Goal: Transaction & Acquisition: Purchase product/service

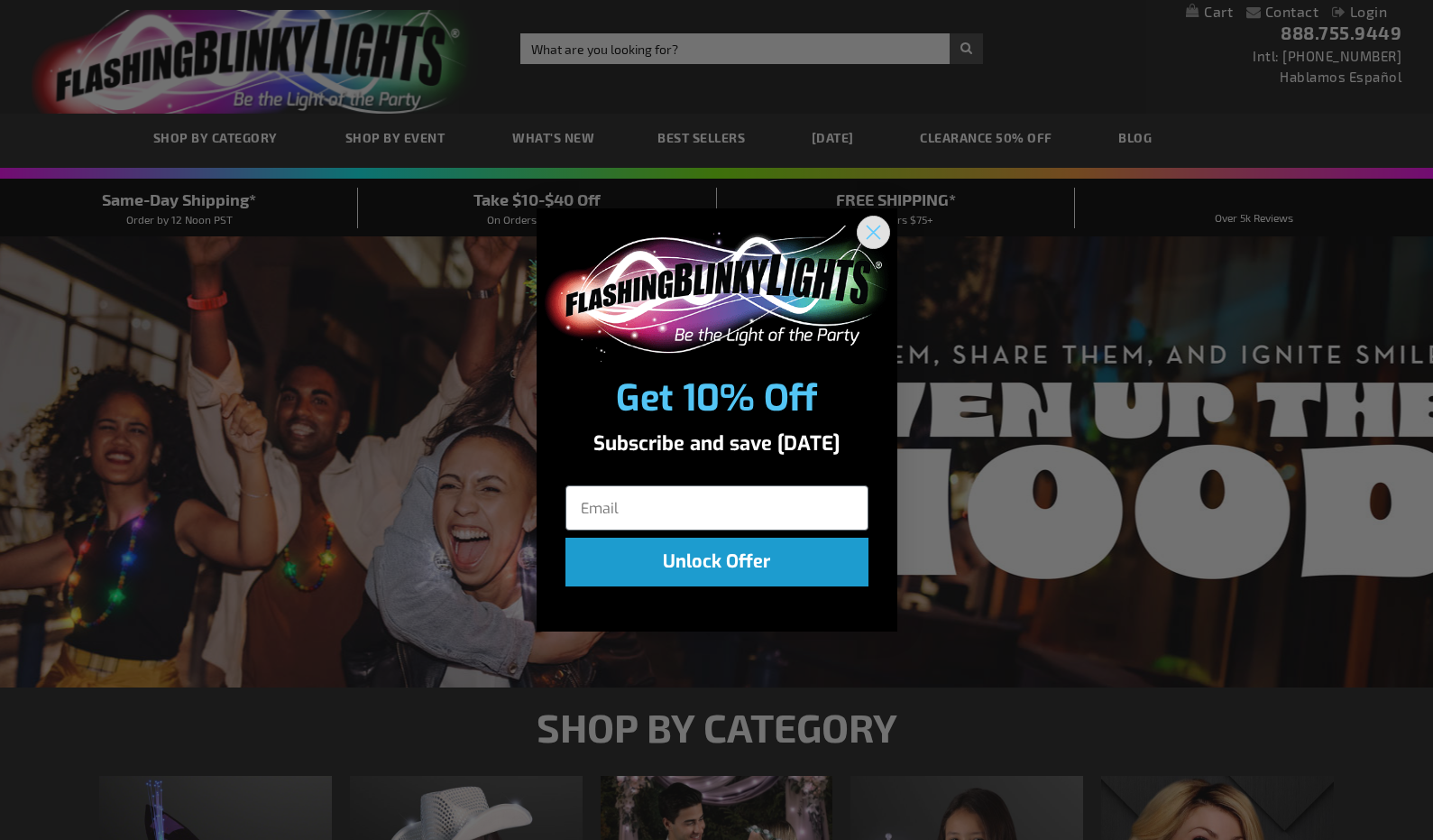
click at [877, 229] on icon "Close dialog" at bounding box center [873, 232] width 13 height 13
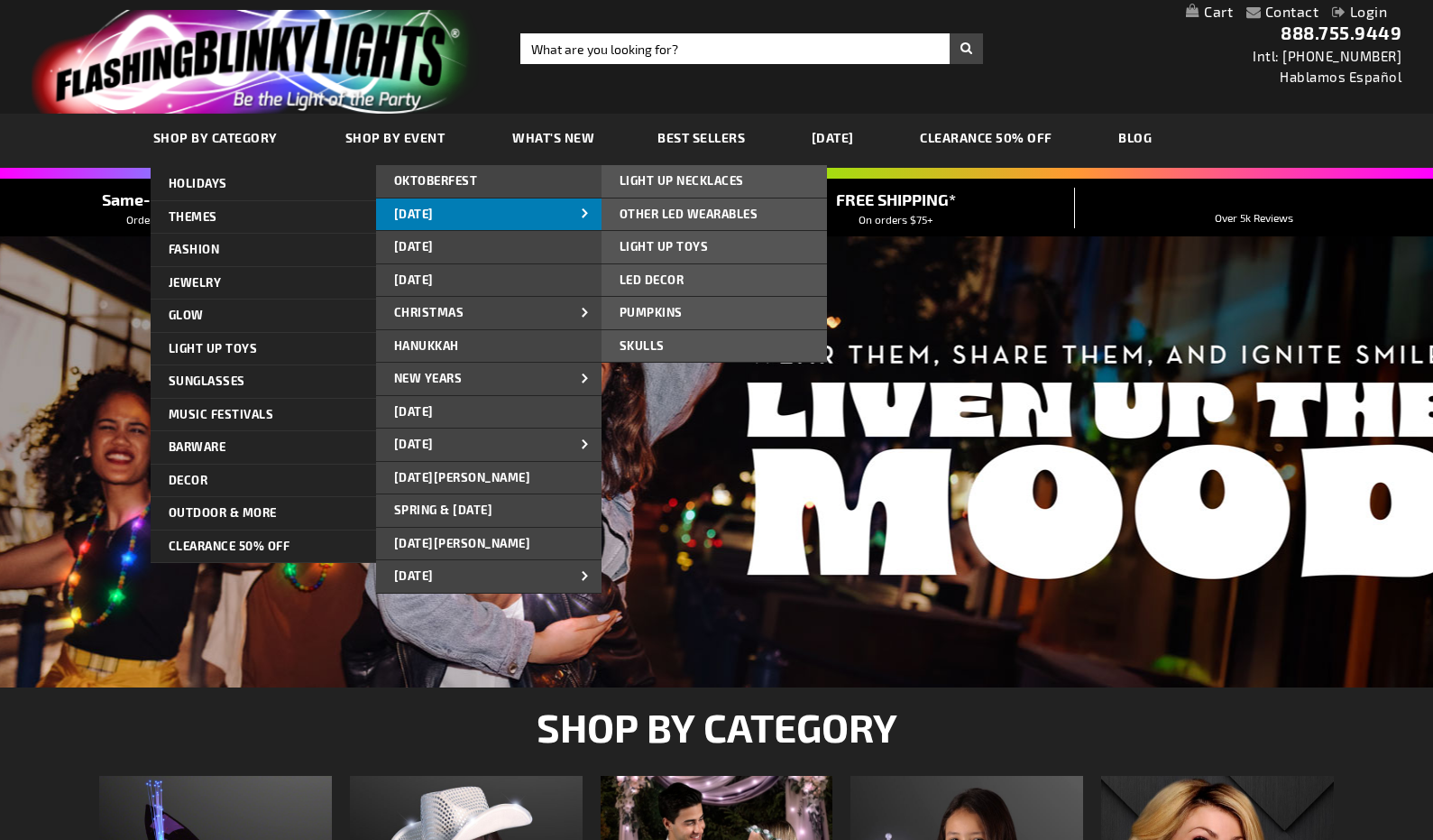
click at [430, 208] on span "[DATE]" at bounding box center [414, 213] width 40 height 14
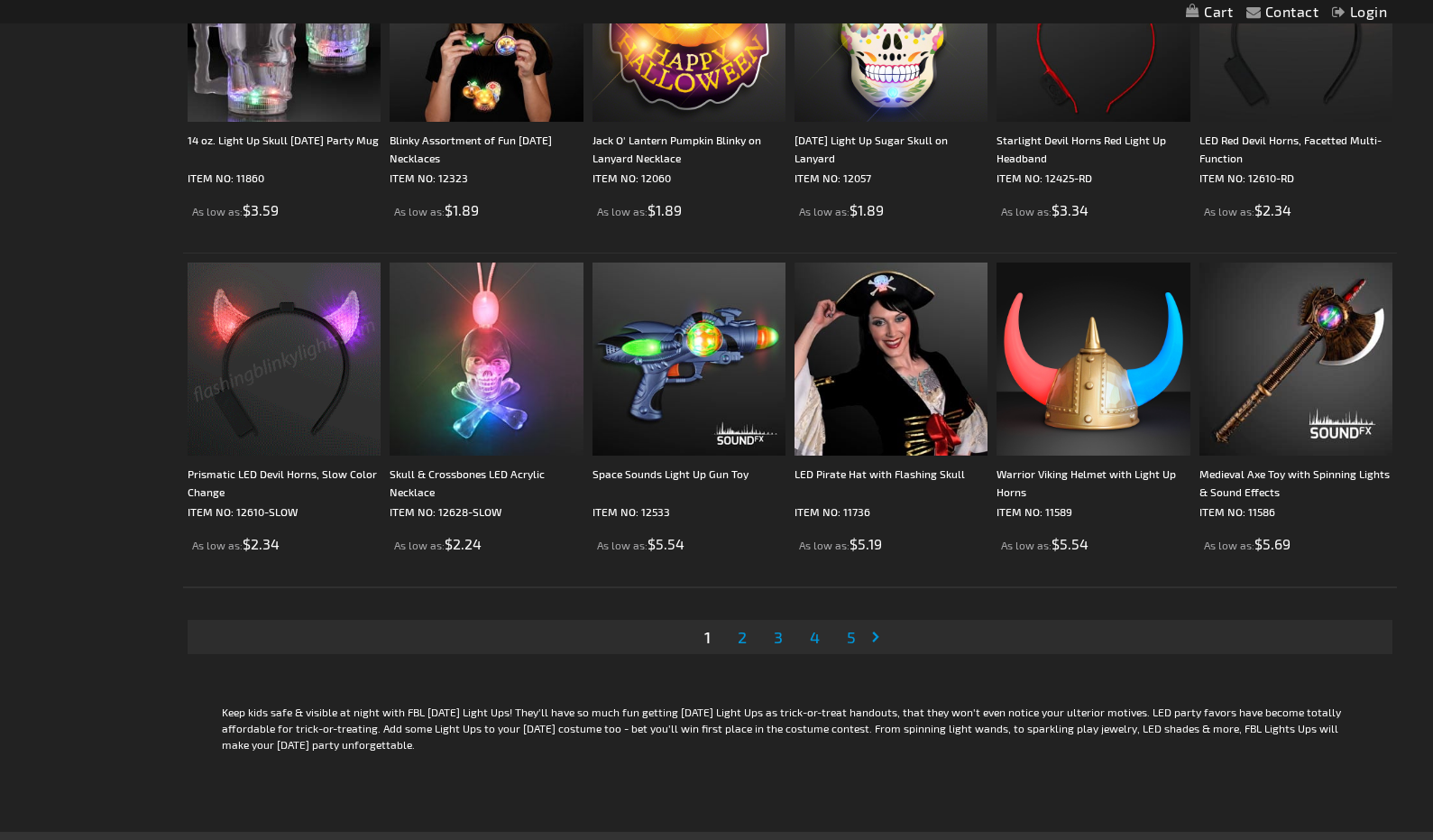
scroll to position [3319, 1]
click at [734, 637] on link "Page 2" at bounding box center [742, 637] width 16 height 27
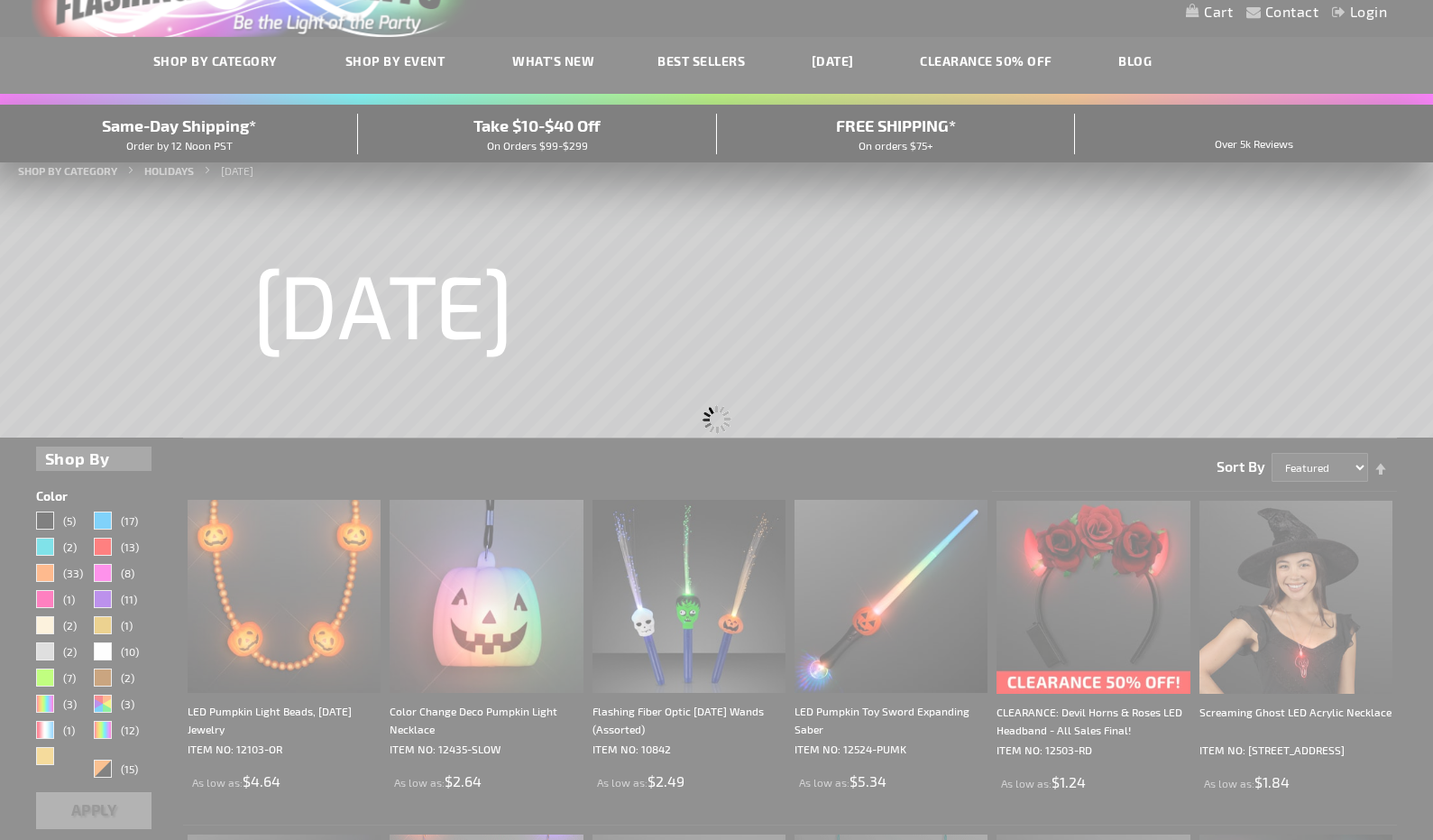
scroll to position [0, 0]
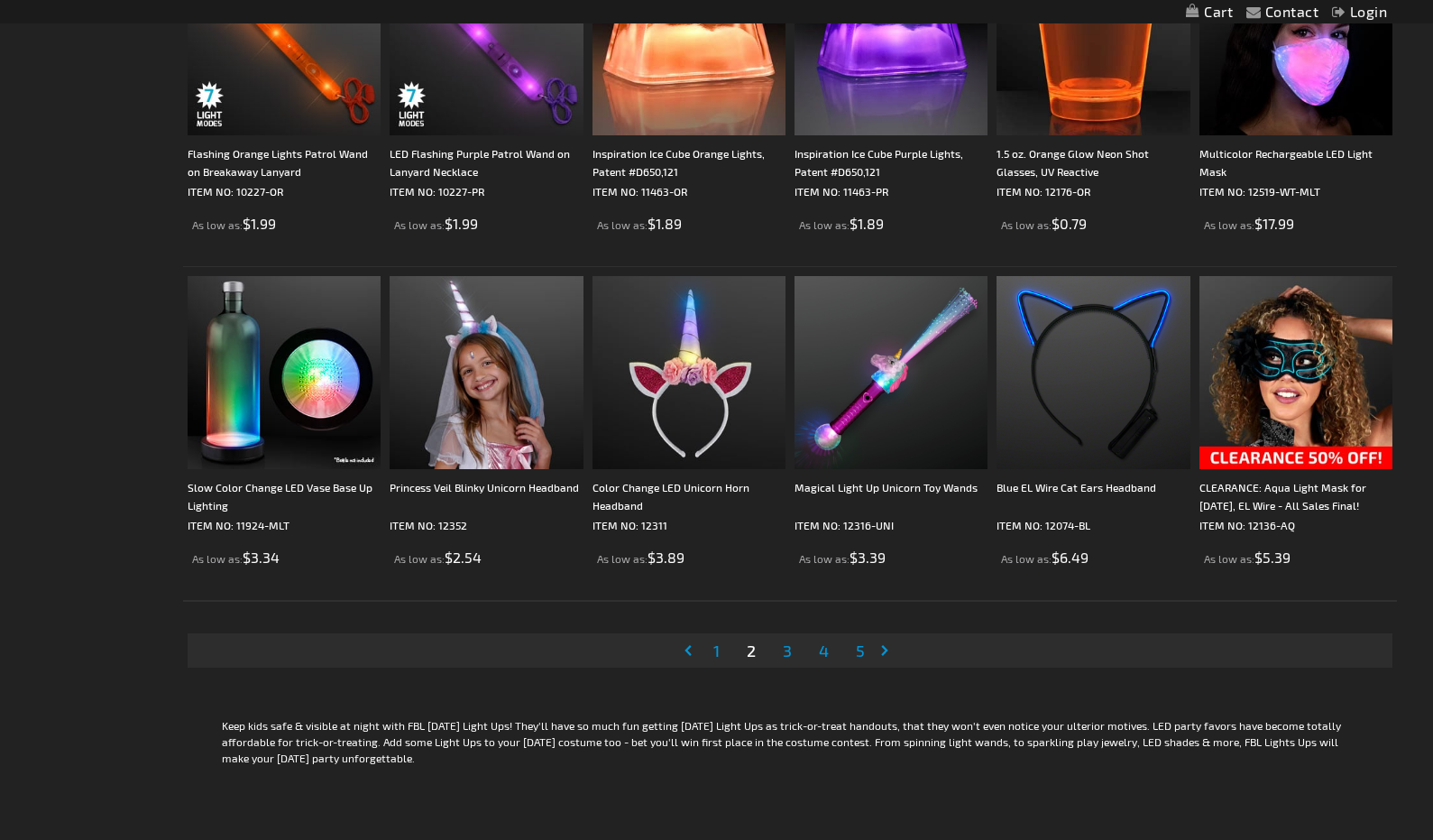
scroll to position [3304, 1]
click at [789, 651] on span "3" at bounding box center [787, 651] width 9 height 20
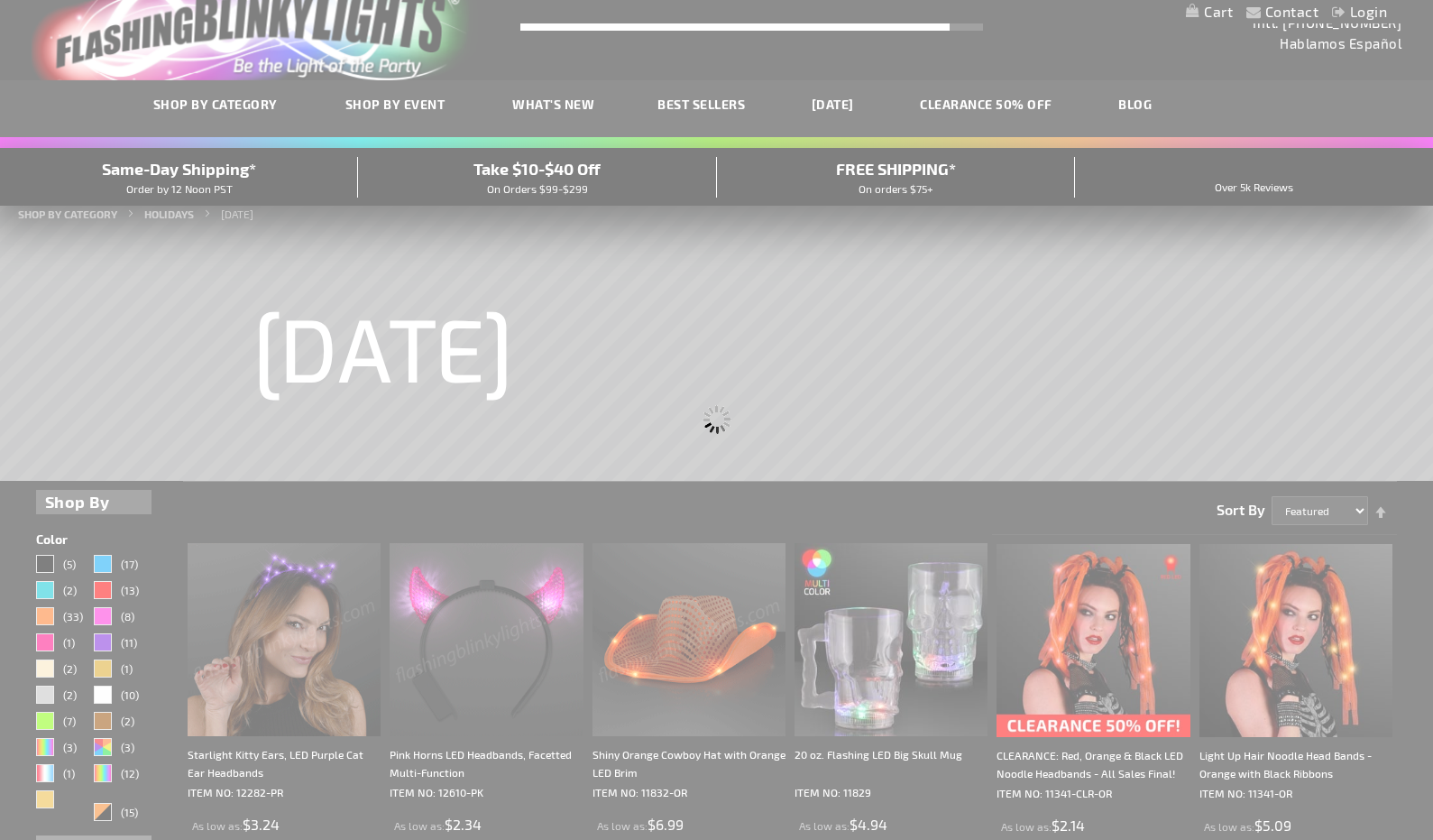
scroll to position [0, 0]
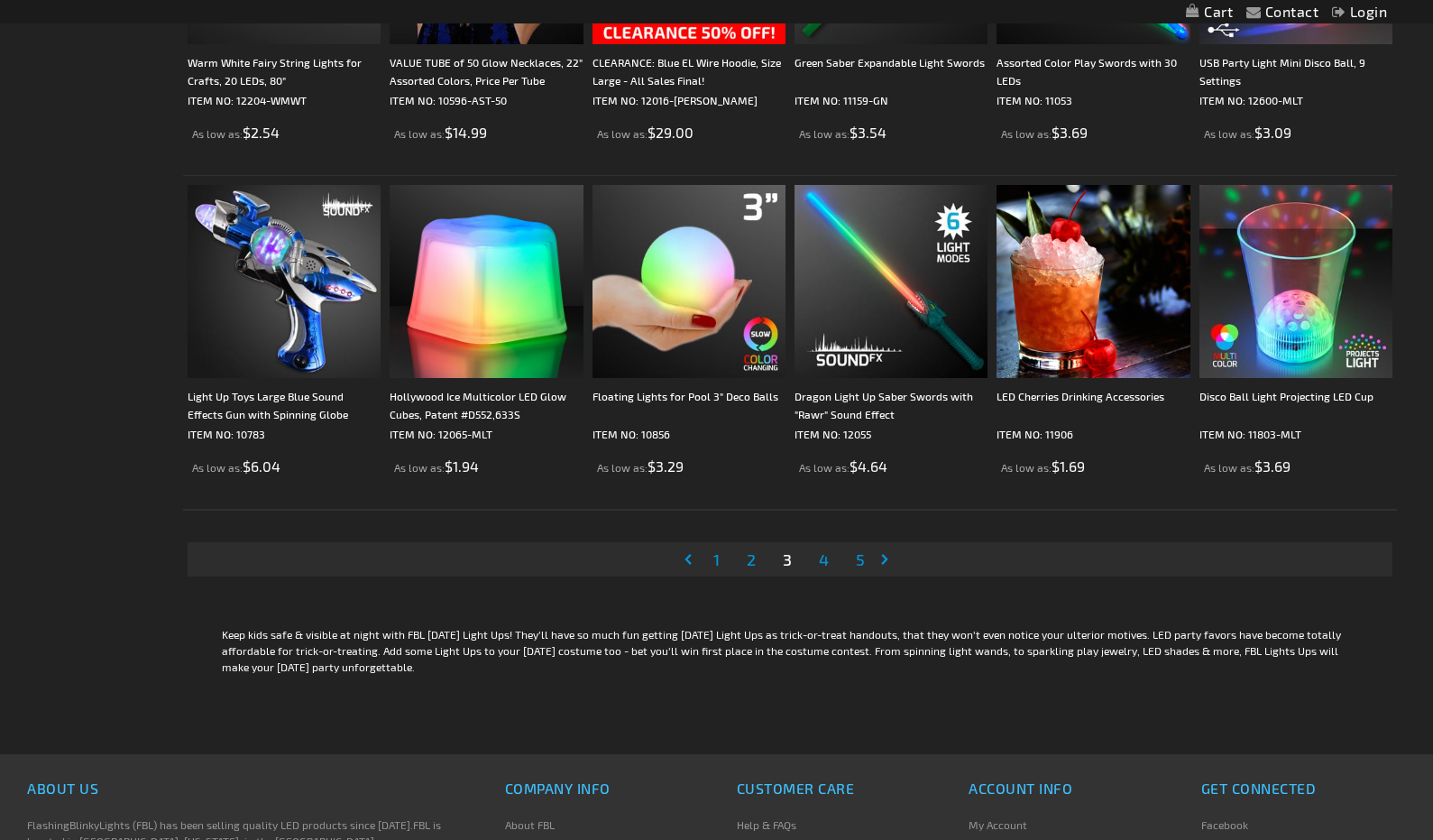
scroll to position [3398, 0]
click at [823, 560] on span "4" at bounding box center [824, 558] width 10 height 20
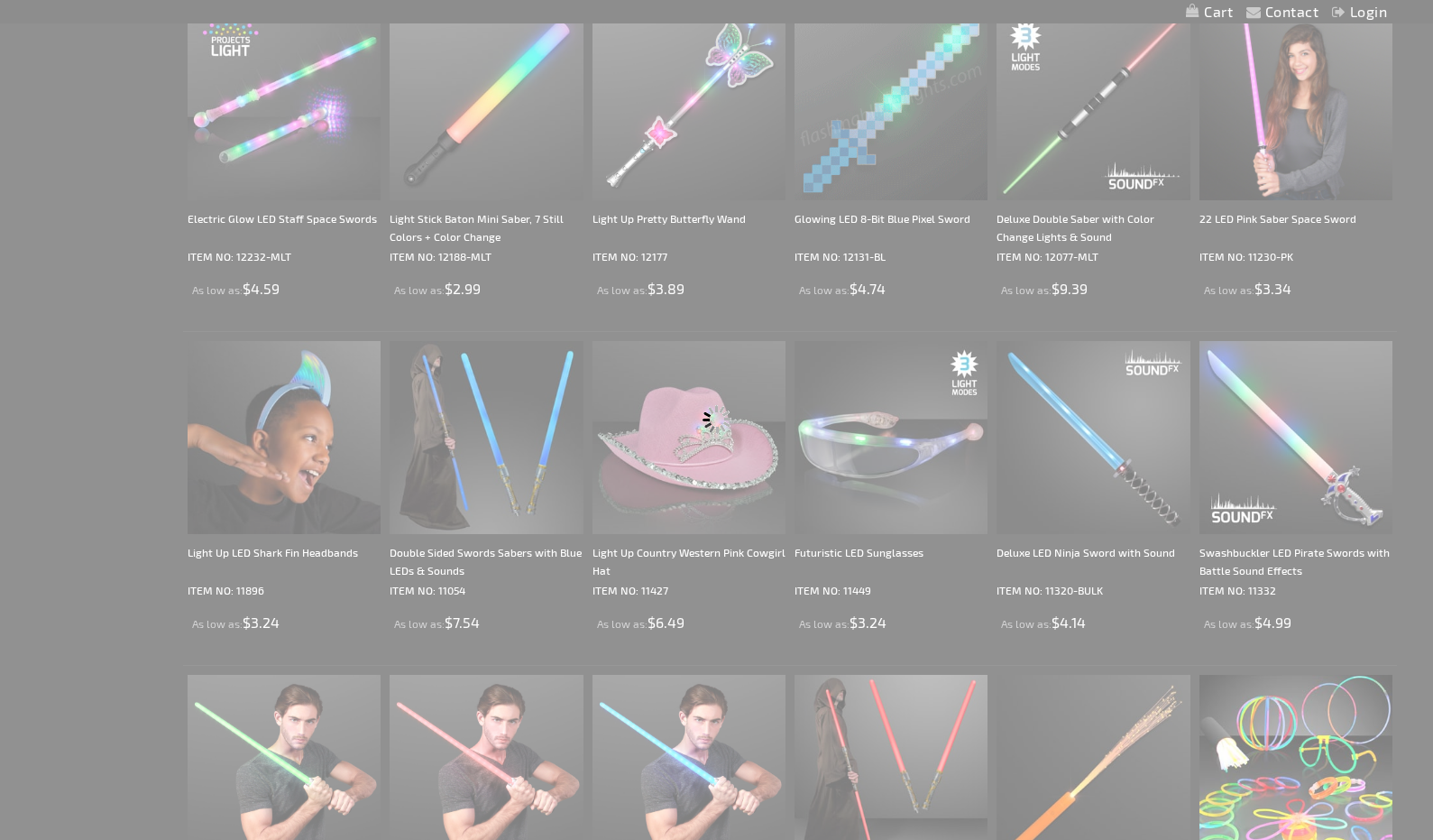
scroll to position [0, 0]
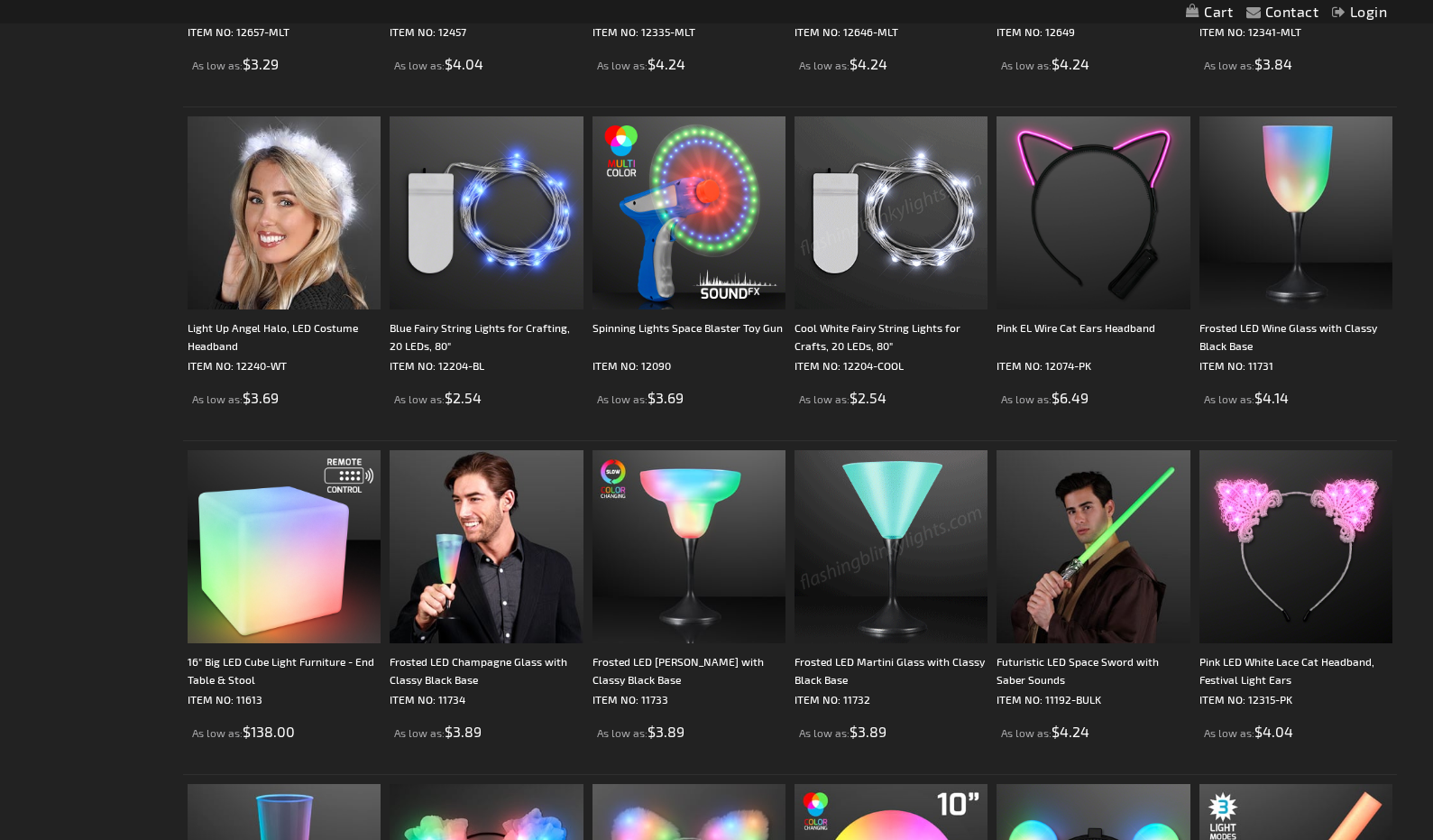
scroll to position [1799, 0]
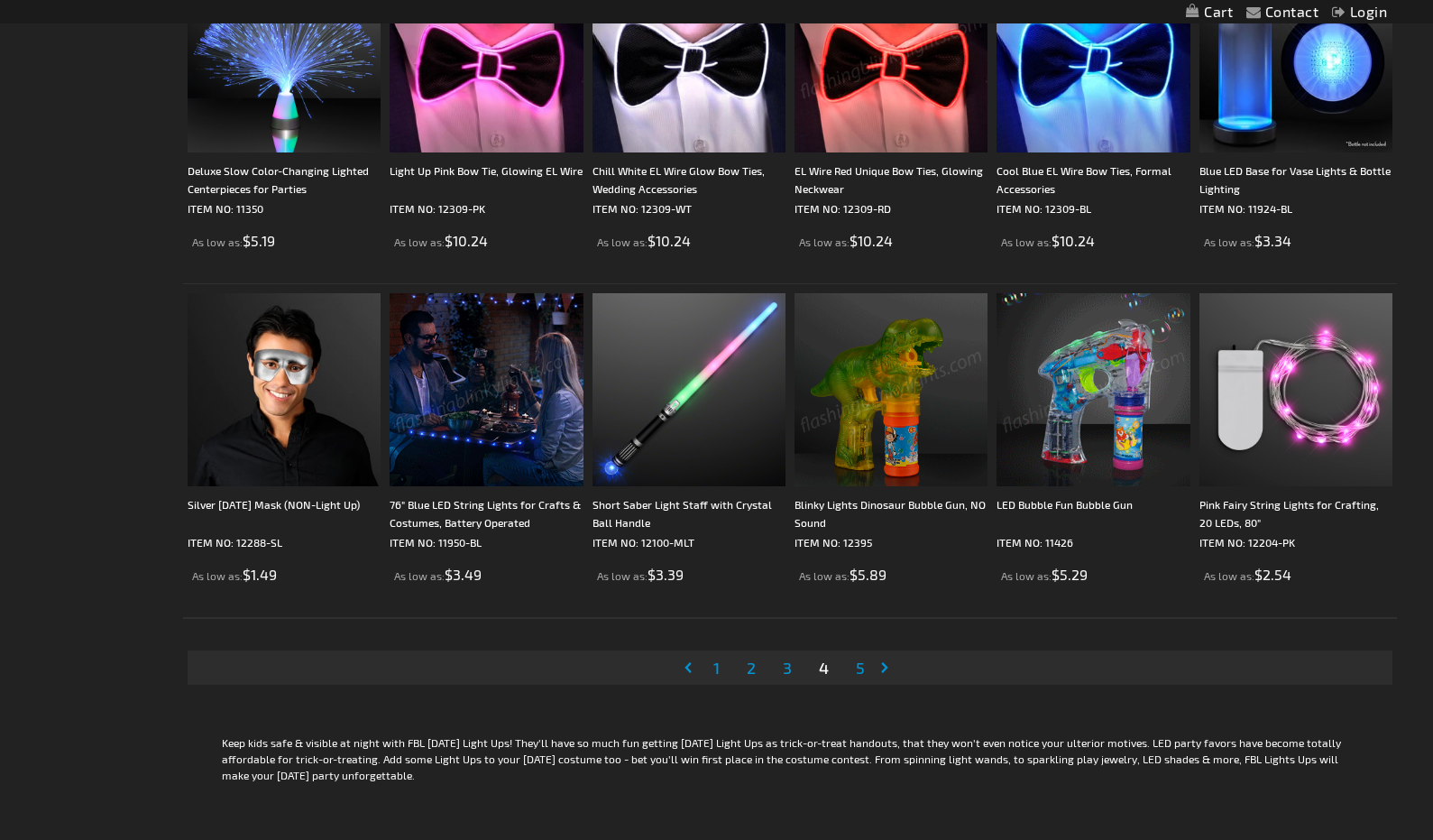
click at [861, 667] on span "5" at bounding box center [860, 667] width 9 height 20
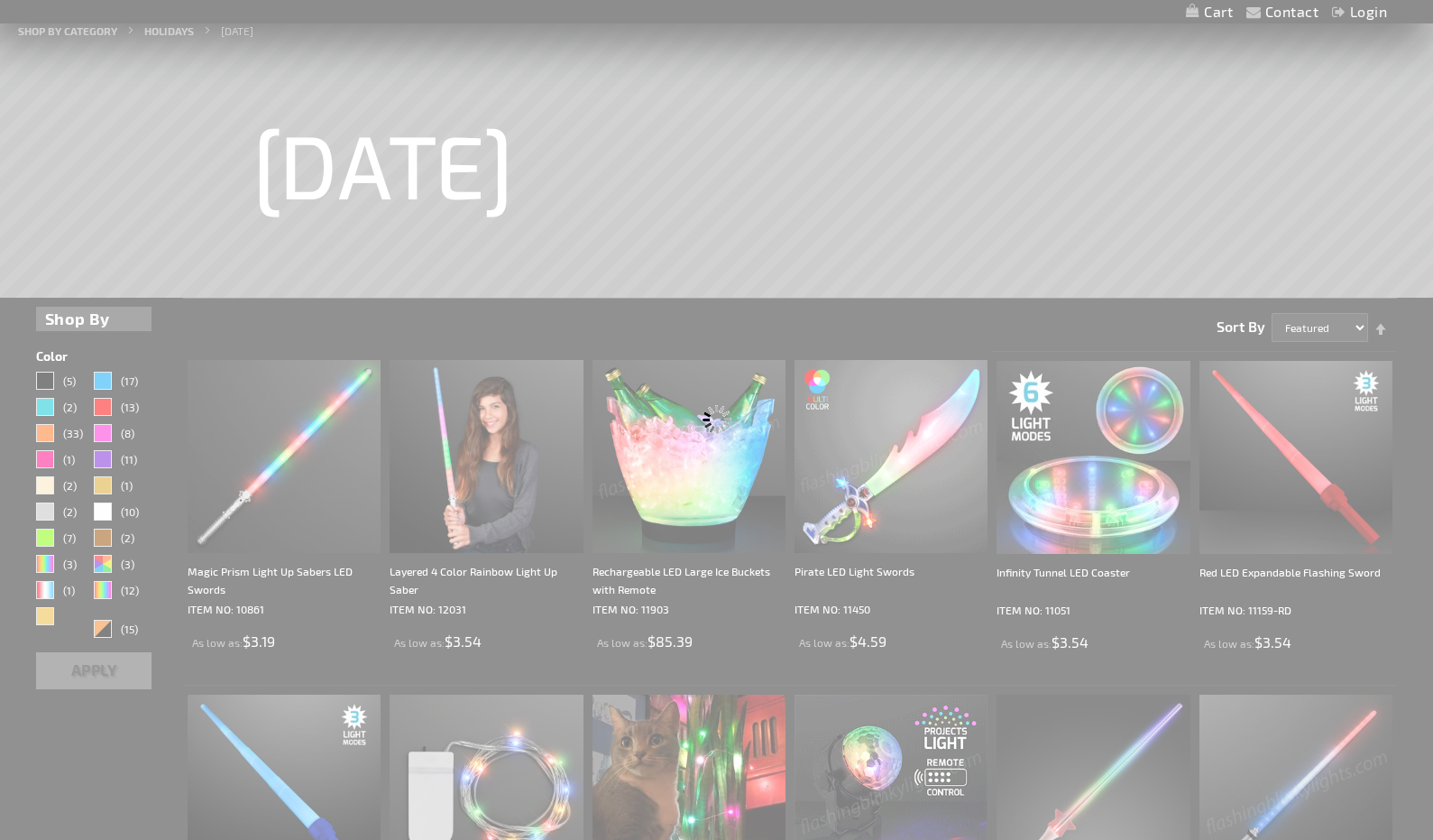
scroll to position [0, 0]
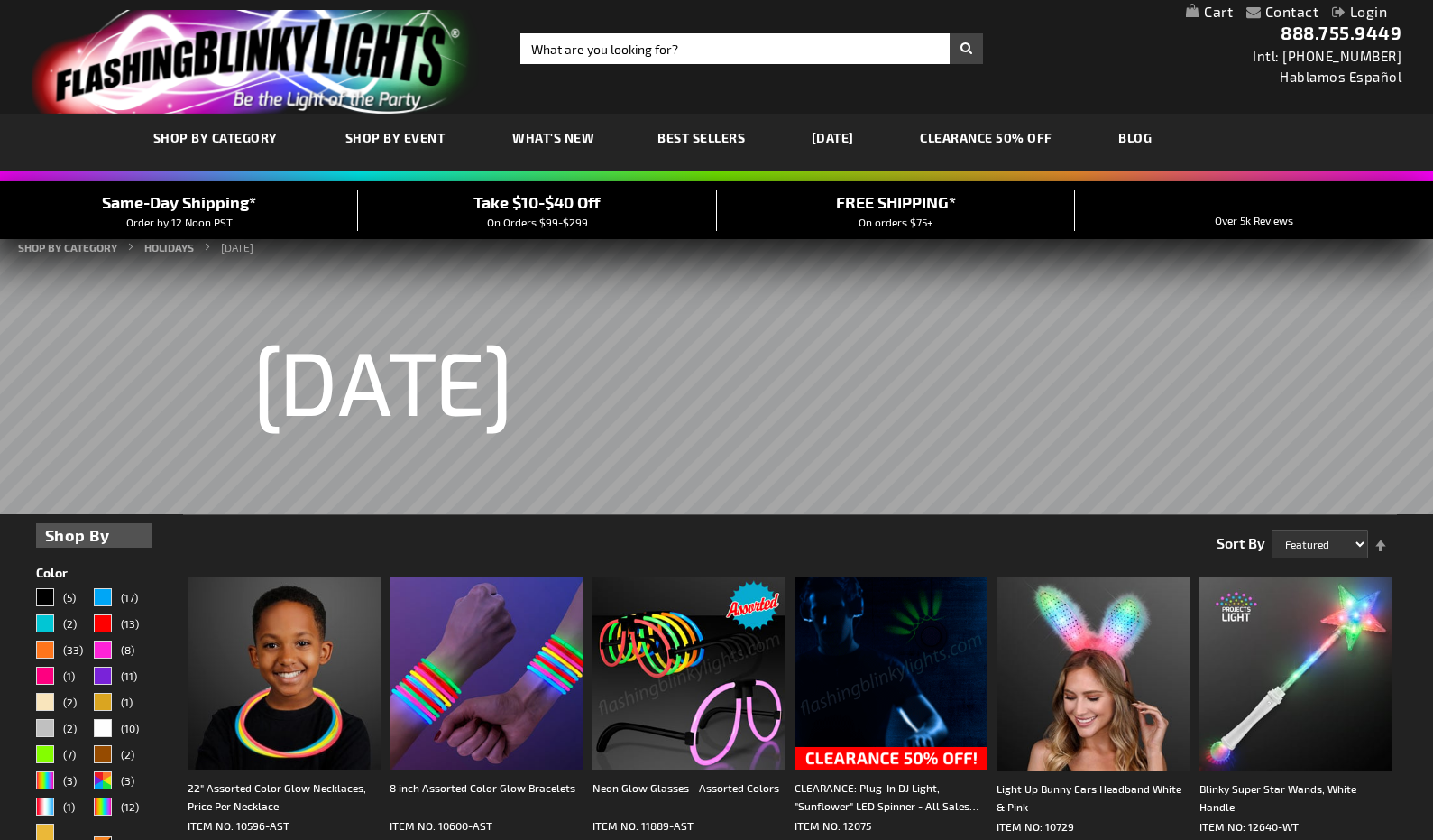
click at [552, 138] on span "What's New" at bounding box center [553, 138] width 82 height 15
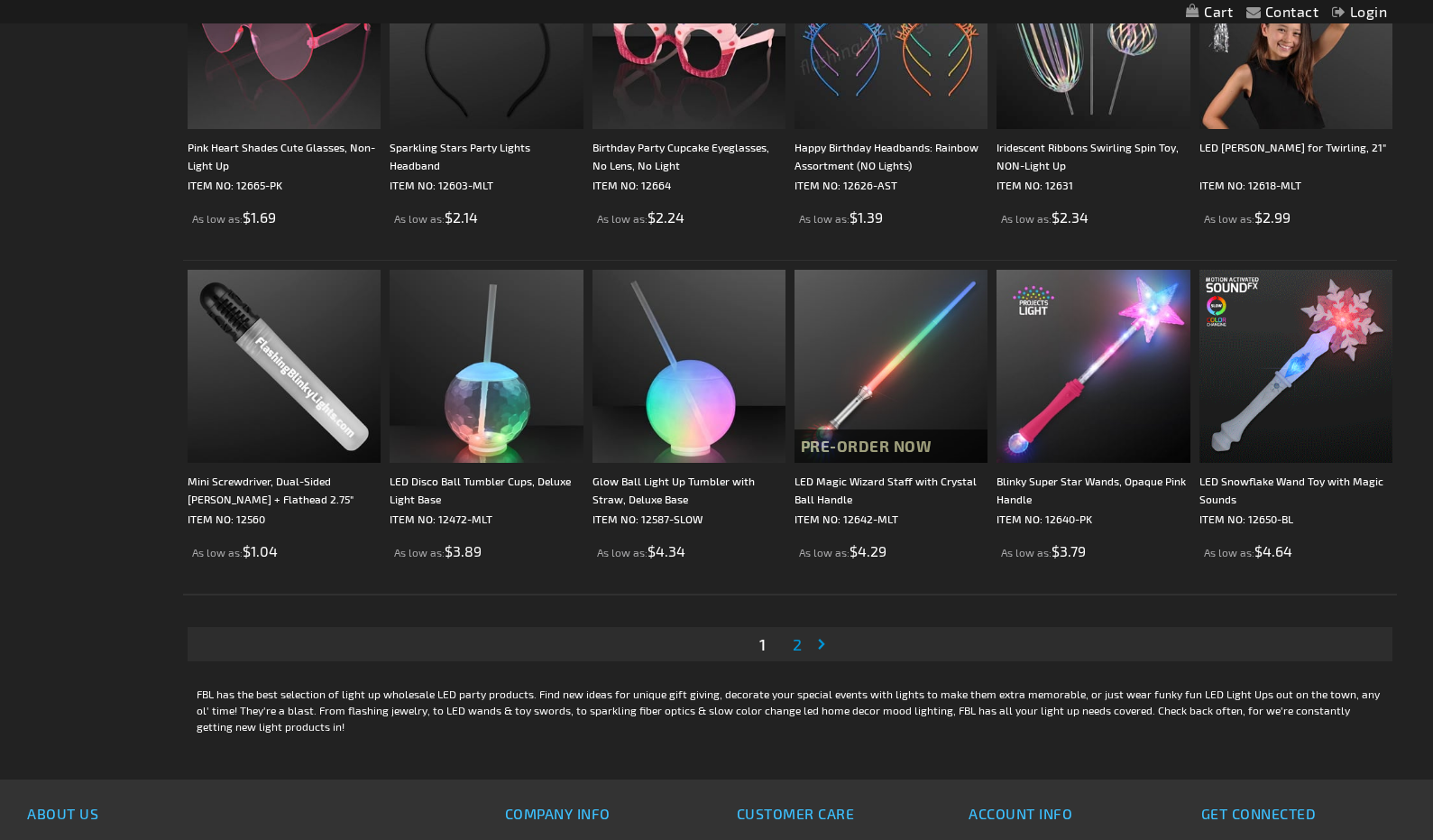
scroll to position [3123, 0]
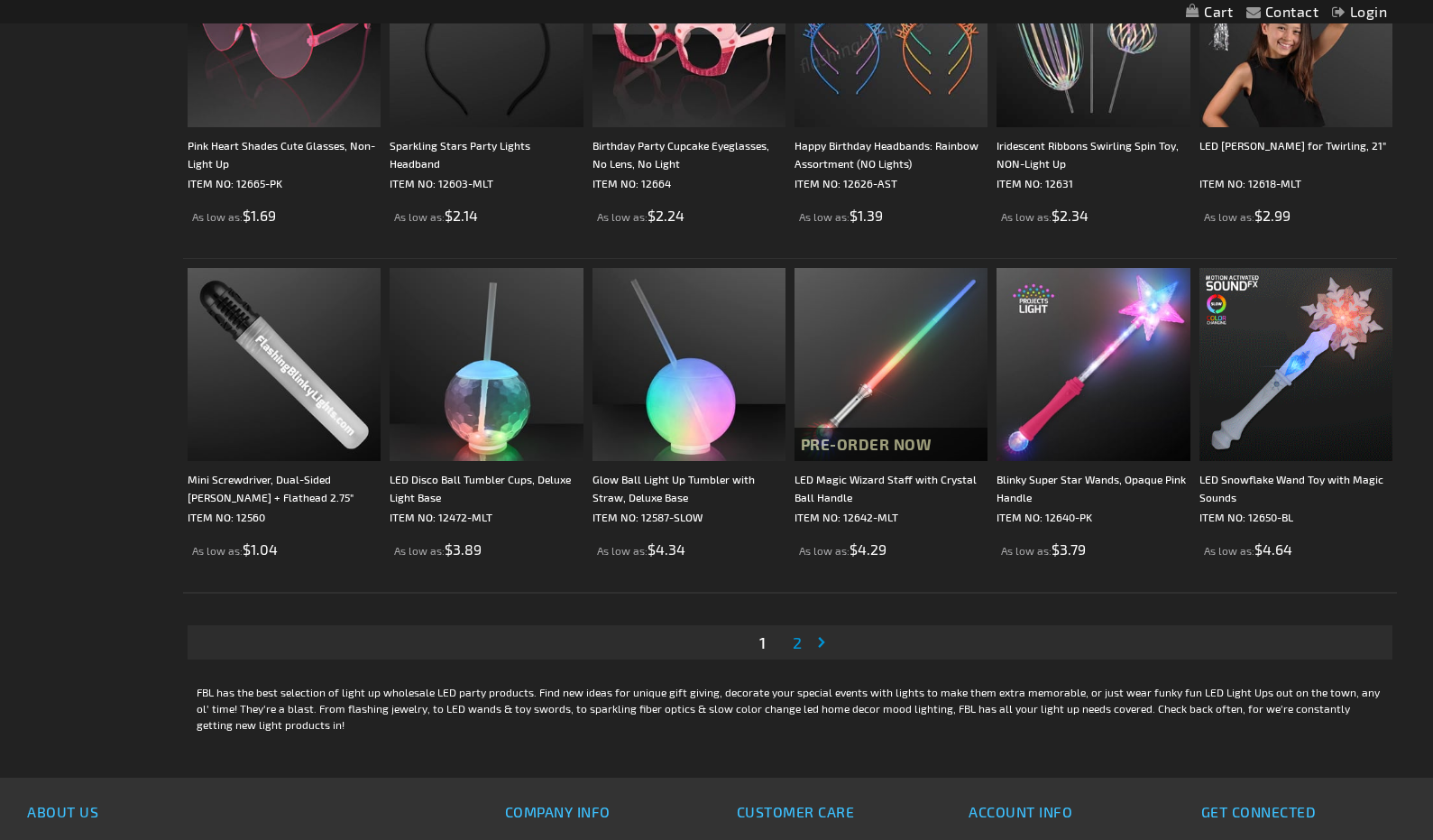
click at [796, 642] on span "2" at bounding box center [797, 642] width 9 height 20
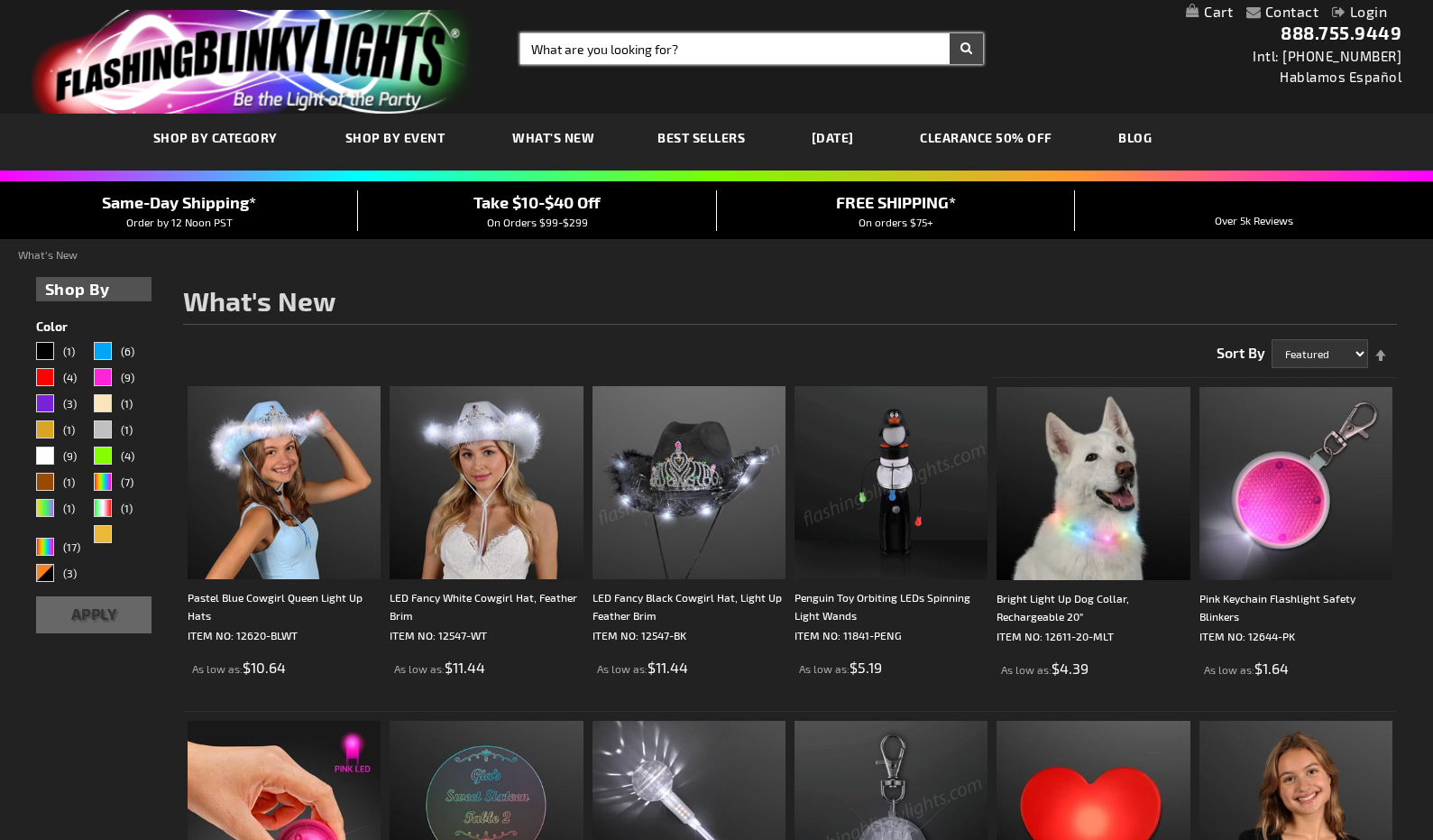
click at [549, 55] on input "Search" at bounding box center [752, 49] width 463 height 31
type input "balls"
click at [966, 49] on button "Search" at bounding box center [966, 49] width 34 height 31
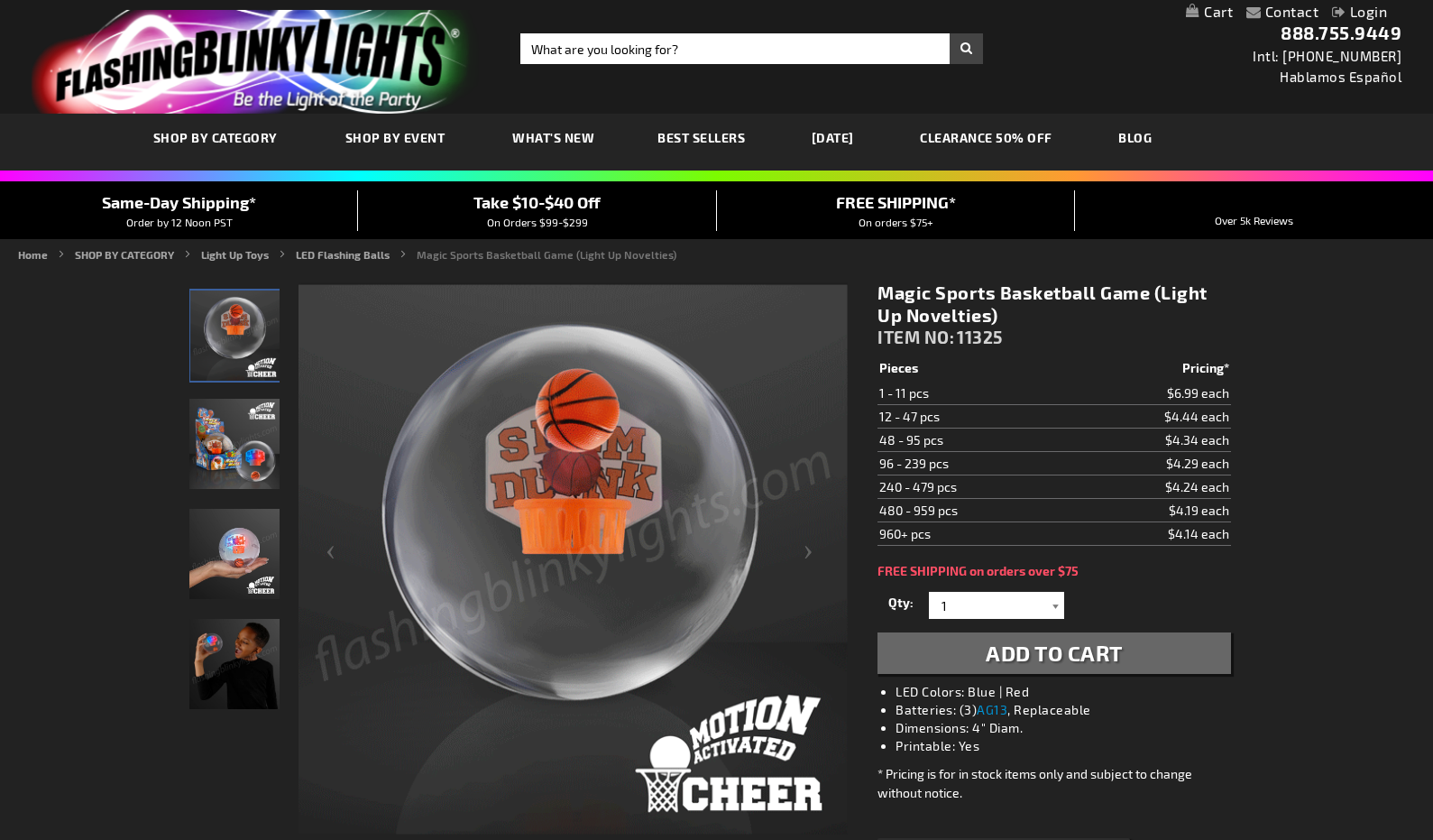
click at [1056, 608] on div at bounding box center [1055, 606] width 18 height 27
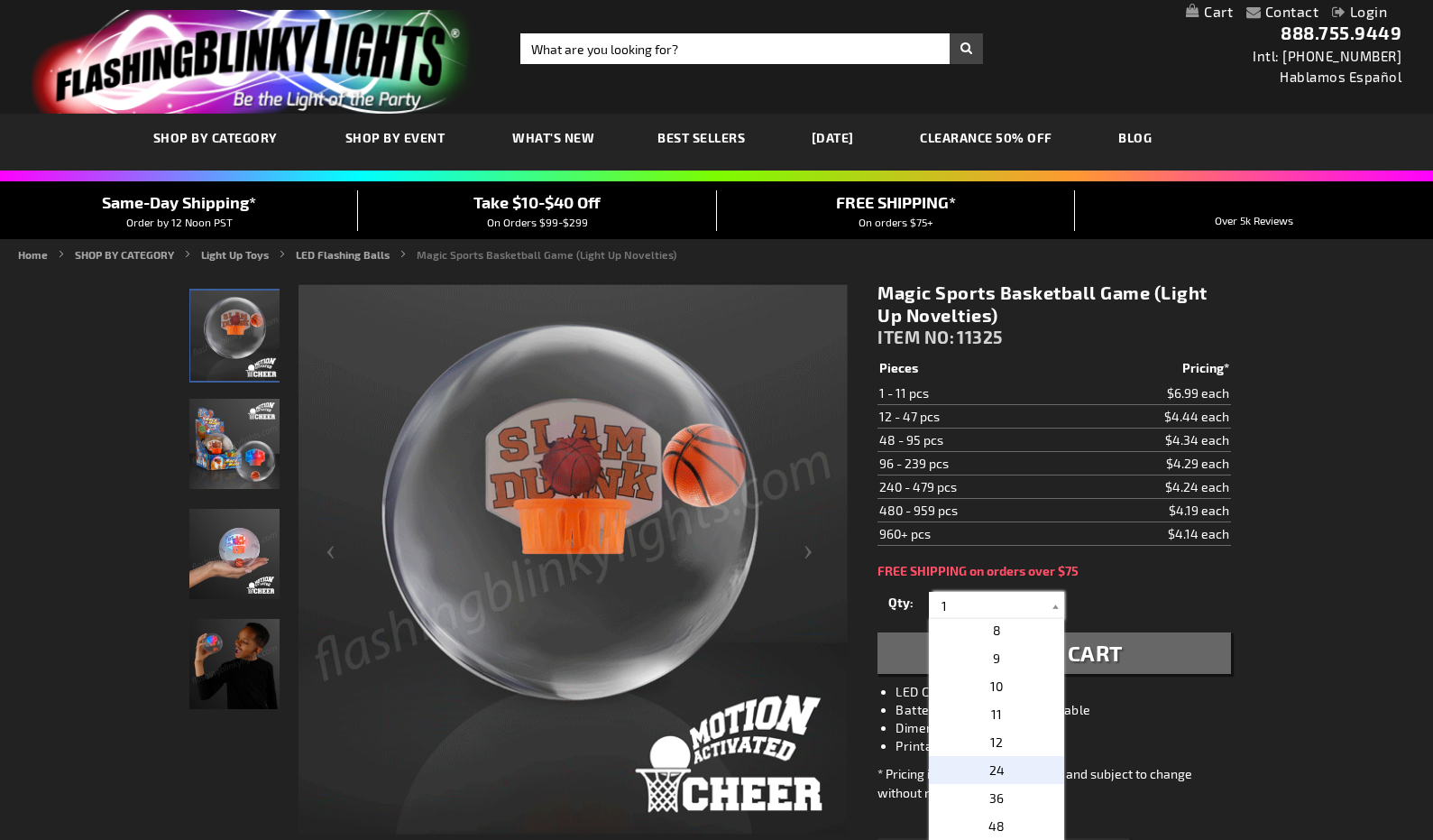
scroll to position [203, 0]
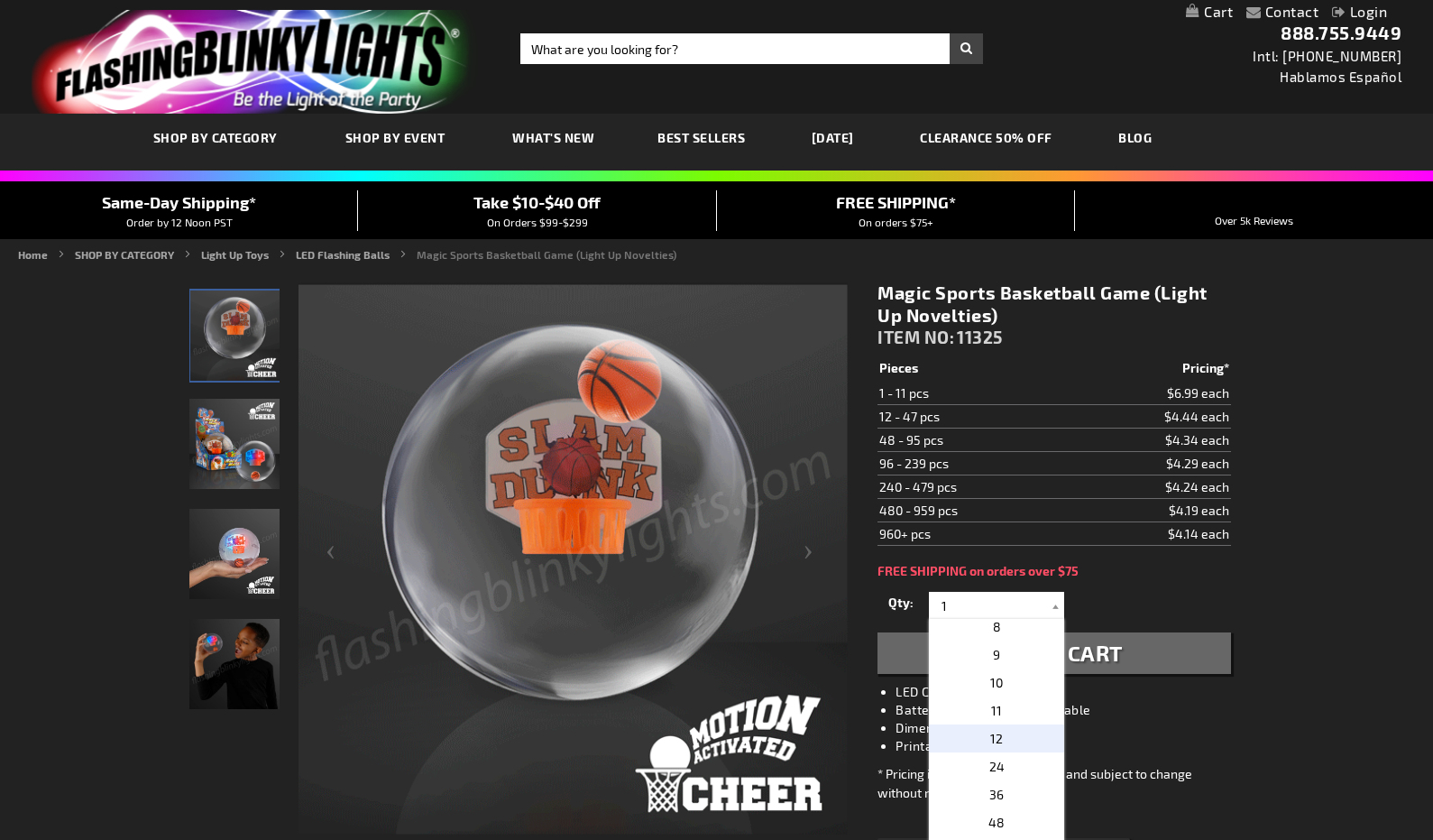
click at [1010, 738] on p "12" at bounding box center [996, 738] width 135 height 28
type input "12"
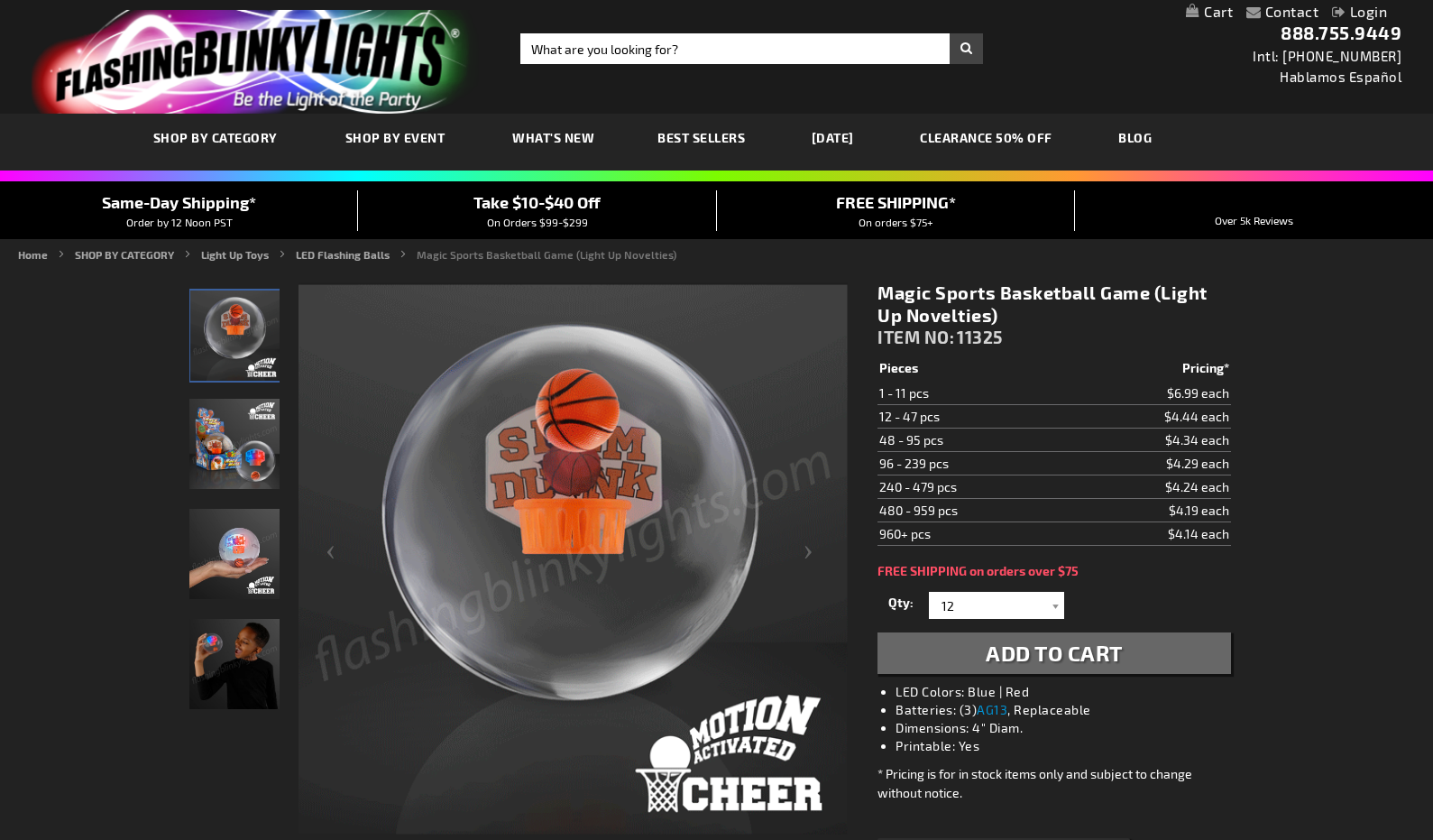
click at [223, 658] on img "Male displaying LED Light Up Magic Basketball Game" at bounding box center [234, 664] width 91 height 91
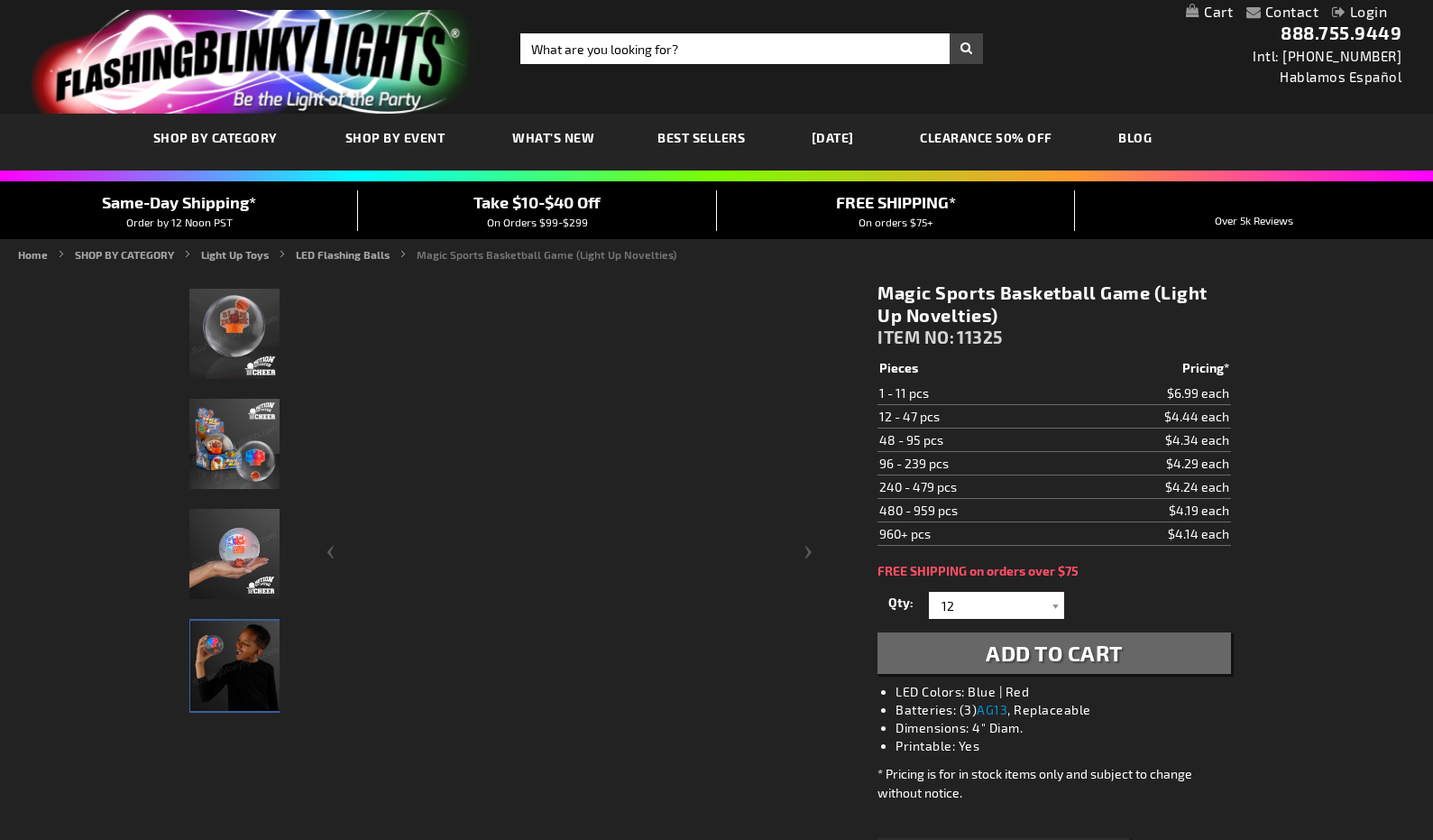
scroll to position [0, 0]
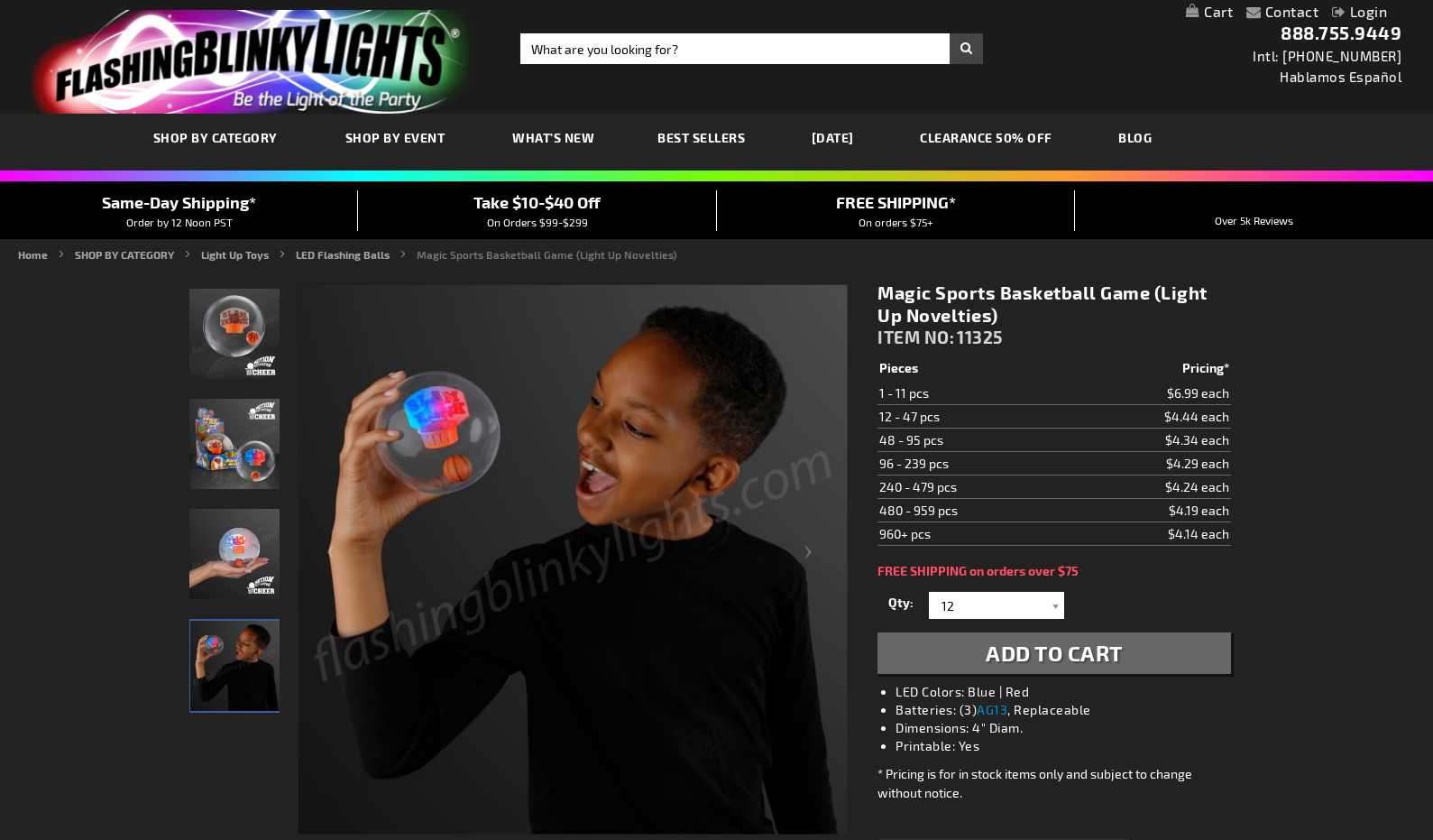
click at [234, 562] on img "Hand model displaying LED Light Up Magic Basketball Game" at bounding box center [234, 555] width 91 height 91
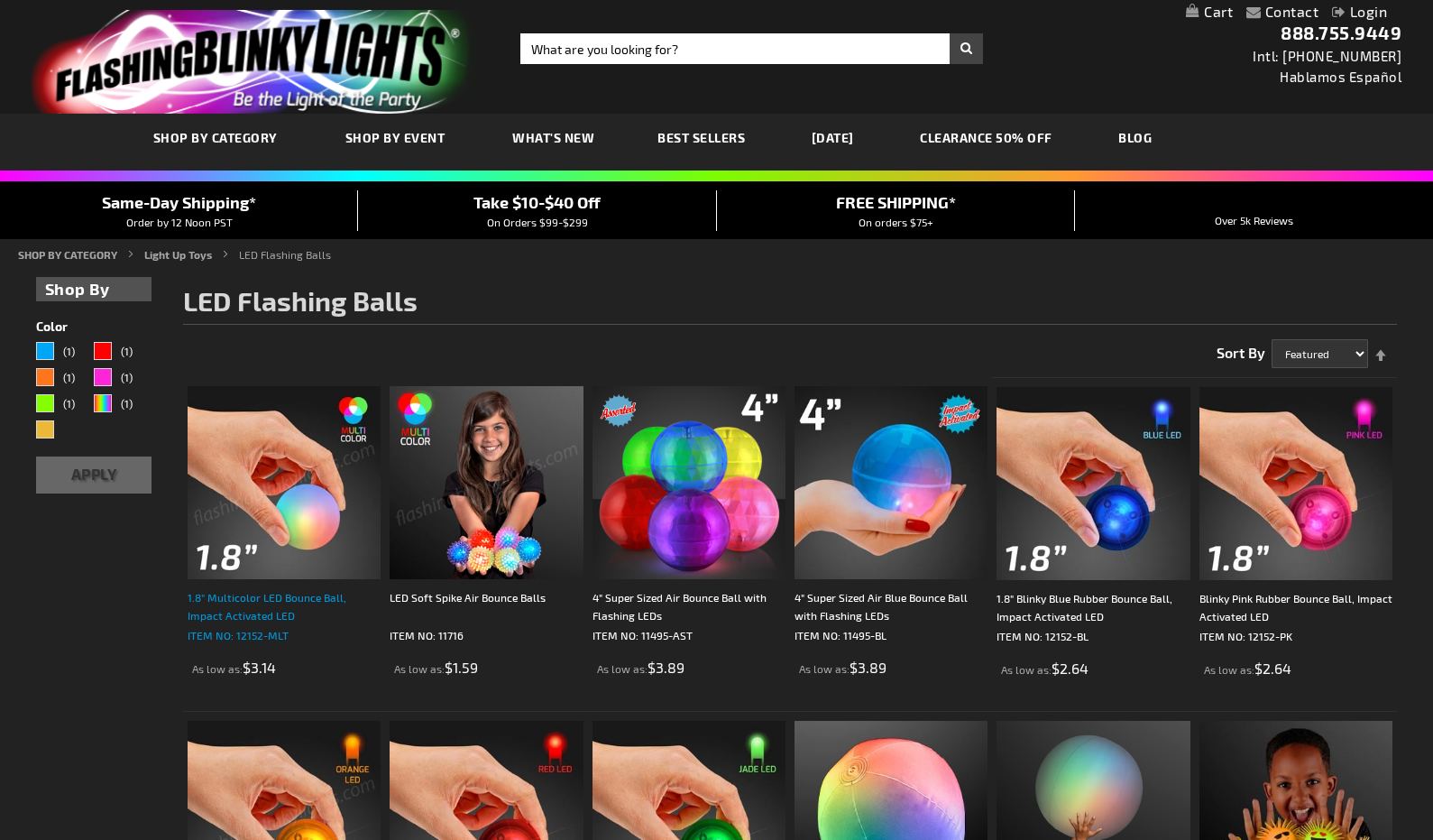
click at [237, 597] on div "1.8" Multicolor LED Bounce Ball, Impact Activated LED" at bounding box center [284, 606] width 193 height 36
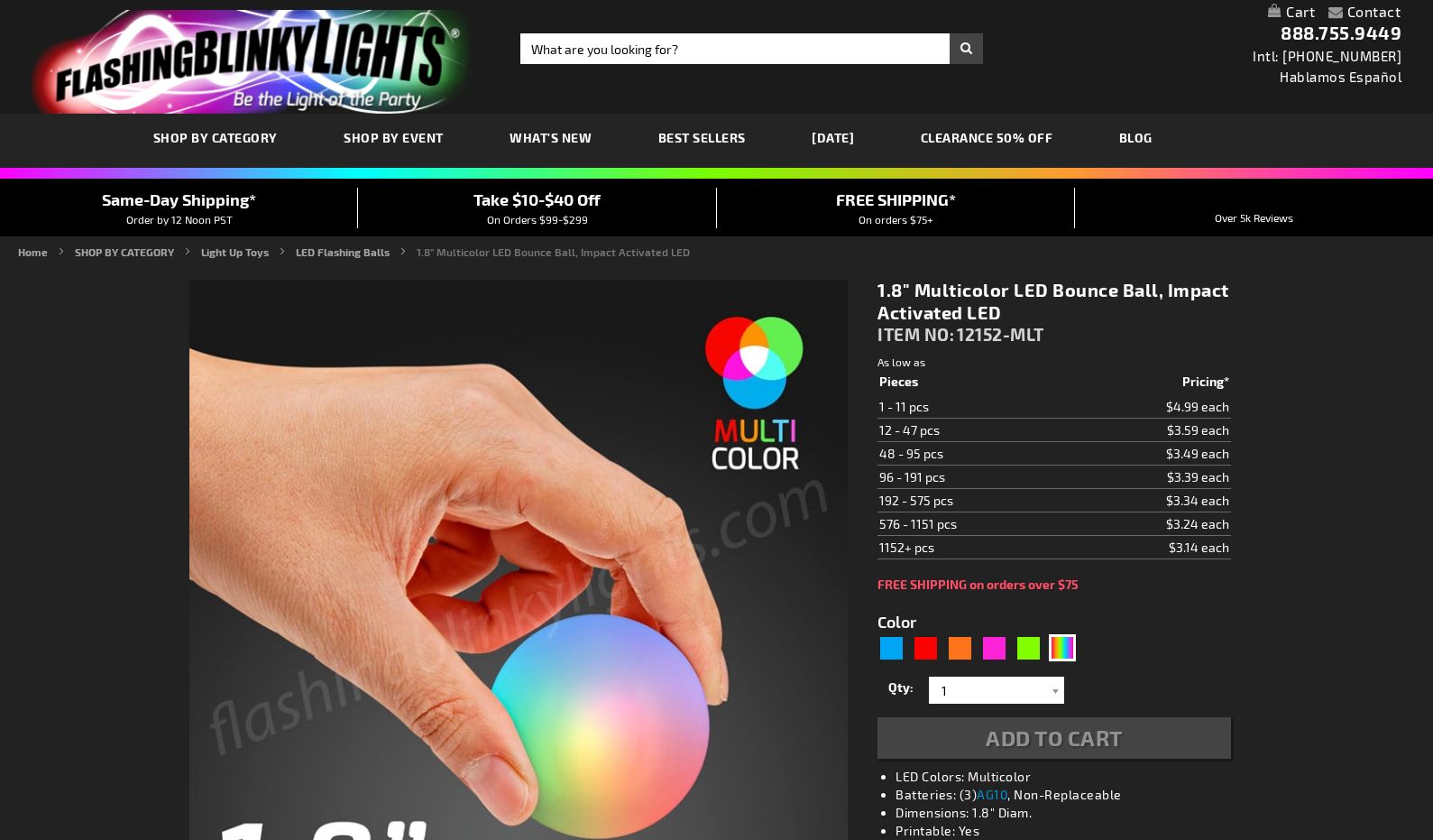
type input "5659"
